Goal: Information Seeking & Learning: Find contact information

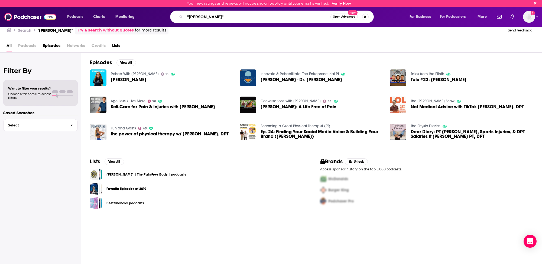
click at [193, 18] on input ""[PERSON_NAME]"" at bounding box center [258, 16] width 146 height 9
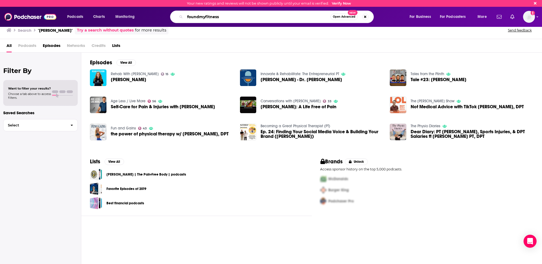
type input "foundmyfitness"
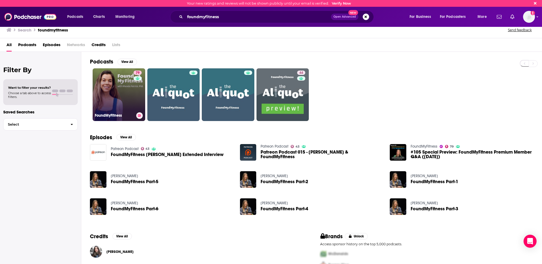
click at [112, 85] on link "79 FoundMyFitness" at bounding box center [119, 94] width 53 height 53
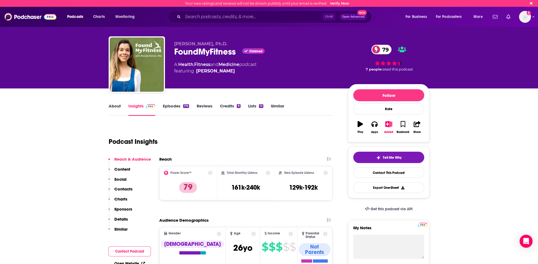
click at [127, 189] on p "Contacts" at bounding box center [123, 188] width 18 height 5
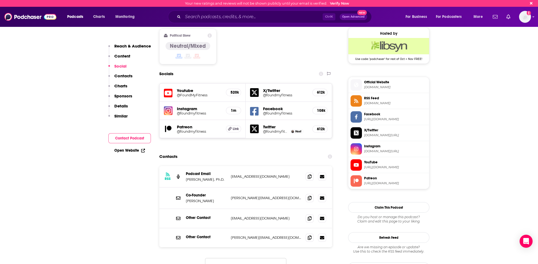
scroll to position [443, 0]
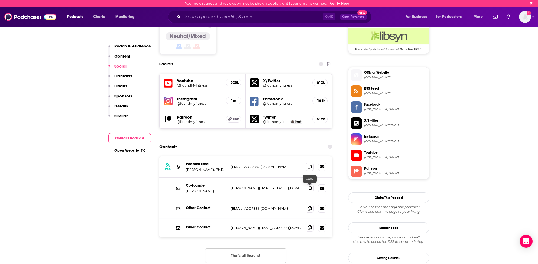
click at [309, 225] on icon at bounding box center [310, 227] width 4 height 4
